Goal: Task Accomplishment & Management: Use online tool/utility

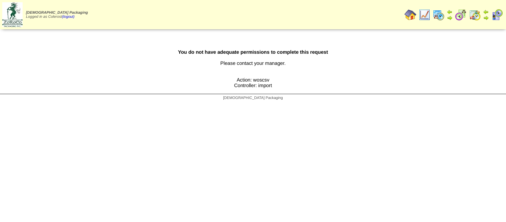
click at [411, 15] on img at bounding box center [411, 15] width 12 height 12
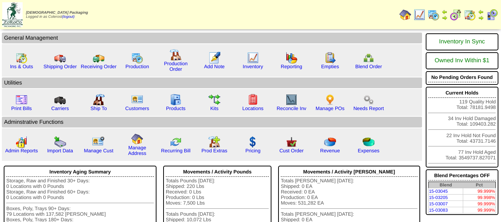
click at [243, 43] on table "General Management Ins & Outs" at bounding box center [211, 97] width 421 height 130
click at [133, 62] on img at bounding box center [137, 58] width 12 height 12
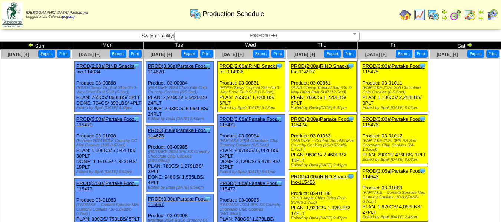
click at [240, 38] on span "FreeFrom (FF)" at bounding box center [264, 35] width 172 height 9
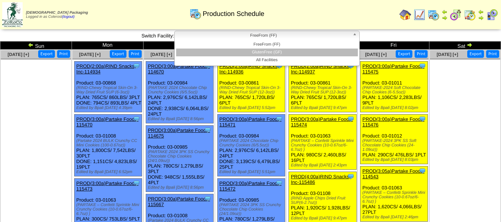
click at [235, 51] on li "GlutenFree (GF)" at bounding box center [267, 53] width 182 height 8
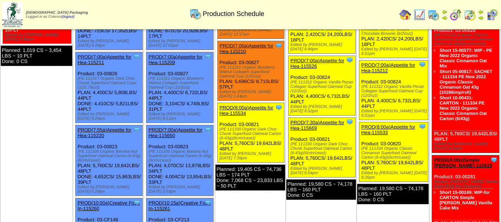
scroll to position [37, 0]
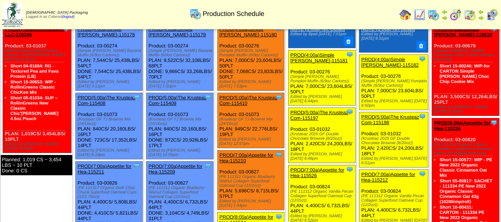
click at [459, 18] on img at bounding box center [456, 15] width 12 height 12
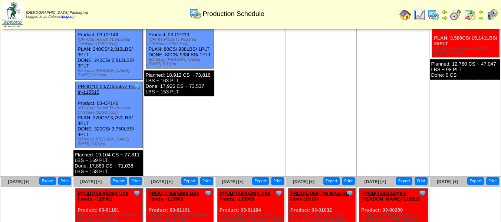
scroll to position [334, 0]
